Goal: Information Seeking & Learning: Learn about a topic

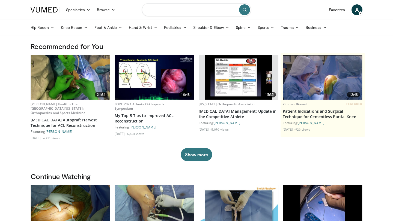
click at [192, 13] on input "Search topics, interventions" at bounding box center [196, 9] width 109 height 13
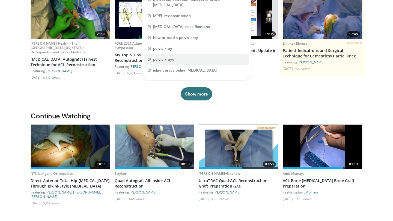
scroll to position [90, 0]
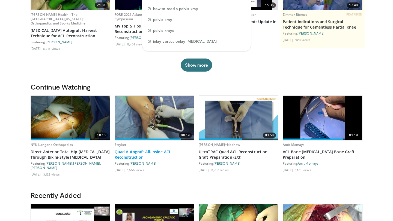
click at [148, 154] on link "Quad Autograft All-Inside ACL Reconstruction" at bounding box center [155, 154] width 80 height 11
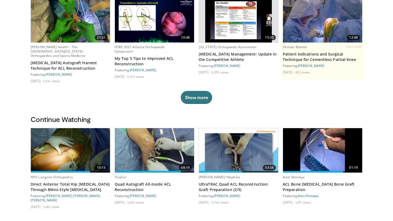
scroll to position [0, 0]
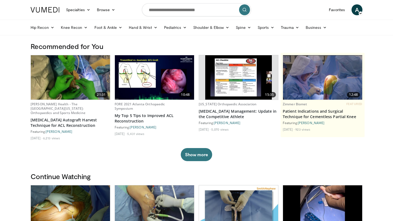
click at [193, 17] on form at bounding box center [196, 10] width 109 height 20
click at [197, 13] on input "Search topics, interventions" at bounding box center [196, 9] width 109 height 13
type input "**********"
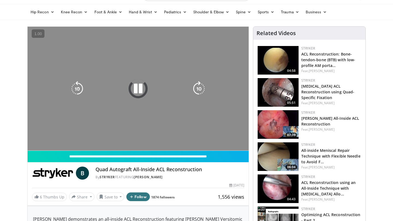
scroll to position [7, 0]
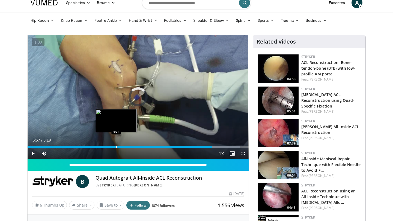
click at [116, 146] on div "Loaded : 96.18% 6:57 3:20" at bounding box center [138, 145] width 221 height 5
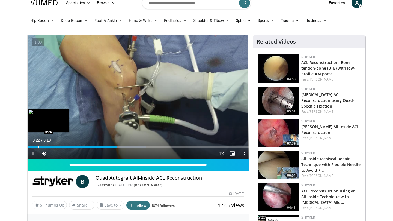
click at [38, 147] on div "Progress Bar" at bounding box center [38, 147] width 1 height 2
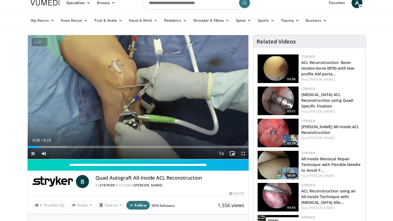
click at [0, 0] on span "« − + » ×" at bounding box center [0, 0] width 0 height 0
click at [0, 0] on button "+" at bounding box center [0, 0] width 0 height 0
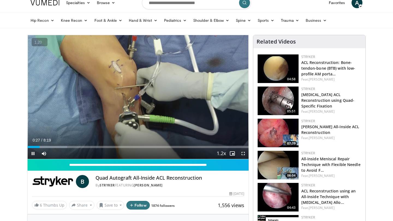
click at [0, 0] on button "+" at bounding box center [0, 0] width 0 height 0
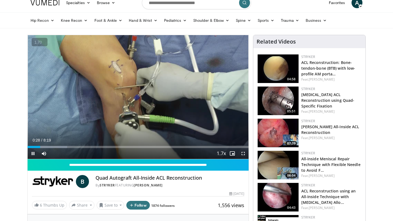
click at [0, 0] on button "+" at bounding box center [0, 0] width 0 height 0
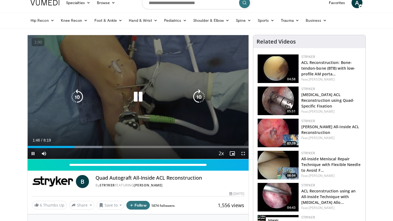
click at [201, 94] on icon "Video Player" at bounding box center [198, 96] width 15 height 15
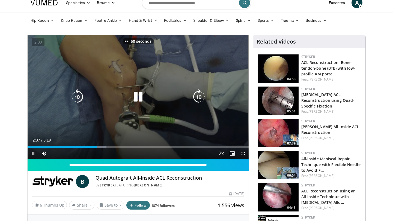
click at [201, 94] on icon "Video Player" at bounding box center [198, 96] width 15 height 15
click at [82, 96] on icon "Video Player" at bounding box center [77, 96] width 15 height 15
click at [133, 100] on icon "Video Player" at bounding box center [137, 96] width 15 height 15
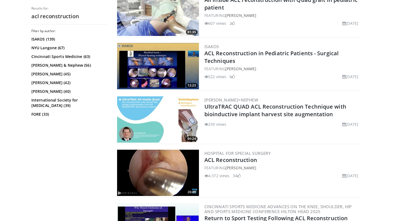
scroll to position [744, 0]
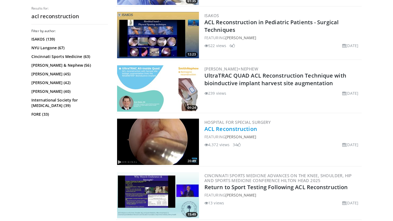
click at [247, 132] on link "ACL Reconstruction" at bounding box center [230, 128] width 53 height 7
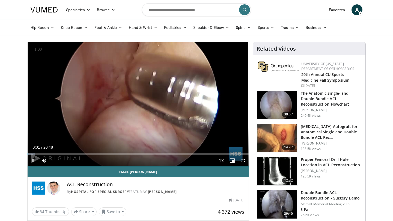
click at [0, 0] on button "+" at bounding box center [0, 0] width 0 height 0
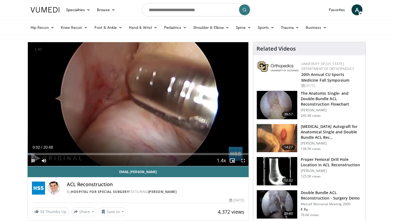
click at [0, 0] on button "+" at bounding box center [0, 0] width 0 height 0
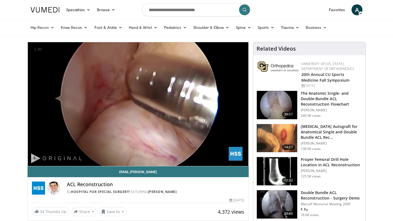
click at [0, 0] on button "+" at bounding box center [0, 0] width 0 height 0
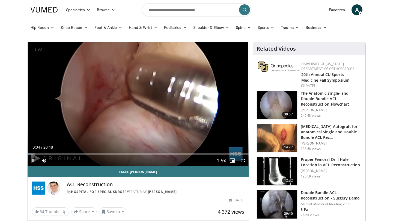
click at [0, 0] on button "+" at bounding box center [0, 0] width 0 height 0
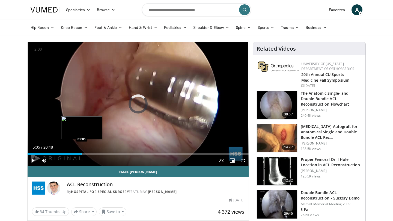
click at [81, 152] on div "Loaded : 3.97% 00:09 05:05" at bounding box center [138, 152] width 221 height 5
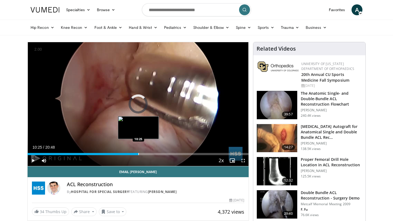
click at [138, 154] on div "Progress Bar" at bounding box center [138, 154] width 1 height 2
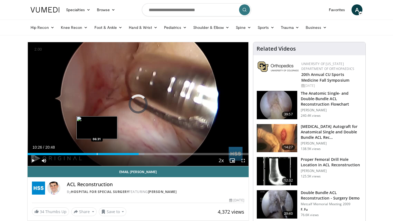
click at [97, 152] on div "Loaded : 52.91% 10:27 06:31" at bounding box center [138, 152] width 221 height 5
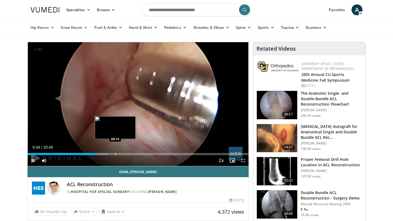
click at [115, 154] on div "Progress Bar" at bounding box center [115, 154] width 1 height 2
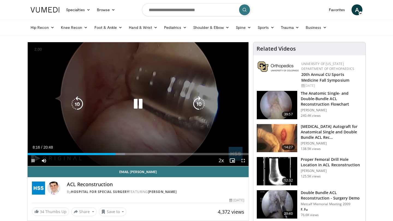
click at [177, 103] on div "Video Player" at bounding box center [138, 104] width 133 height 11
click at [139, 105] on icon "Video Player" at bounding box center [137, 104] width 15 height 15
click at [134, 112] on div "10 seconds Tap to unmute" at bounding box center [138, 104] width 221 height 124
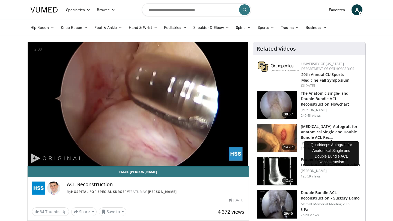
click at [329, 131] on h3 "Quadriceps Autograft for Anatomical Single and Double Bundle ACL Rec…" at bounding box center [331, 132] width 61 height 16
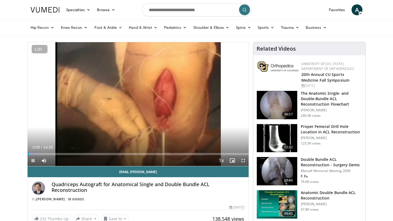
click at [0, 0] on button "+" at bounding box center [0, 0] width 0 height 0
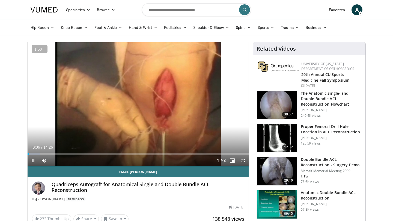
click at [0, 0] on button "+" at bounding box center [0, 0] width 0 height 0
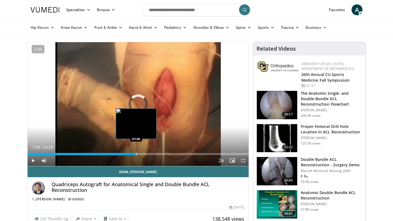
click at [136, 152] on div "Loaded : 6.86% 07:05 07:05" at bounding box center [138, 152] width 221 height 5
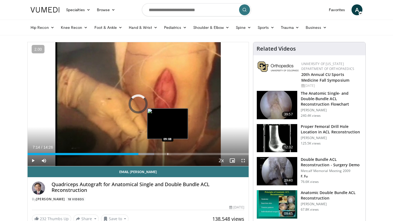
click at [167, 155] on div "Progress Bar" at bounding box center [167, 154] width 1 height 2
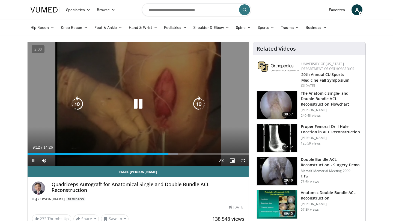
click at [138, 103] on icon "Video Player" at bounding box center [137, 104] width 15 height 15
click at [139, 111] on icon "Video Player" at bounding box center [137, 104] width 15 height 15
click at [136, 104] on icon "Video Player" at bounding box center [137, 104] width 15 height 15
